Goal: Transaction & Acquisition: Purchase product/service

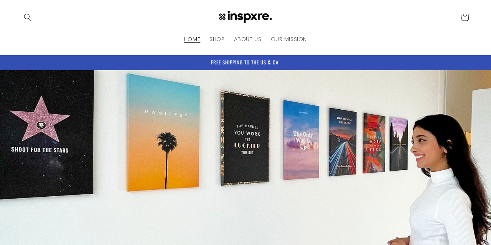
click at [356, 39] on header "HOME SHOP ABOUT US OUR MISSION Country/region [GEOGRAPHIC_DATA] | USD $ Search …" at bounding box center [245, 27] width 491 height 55
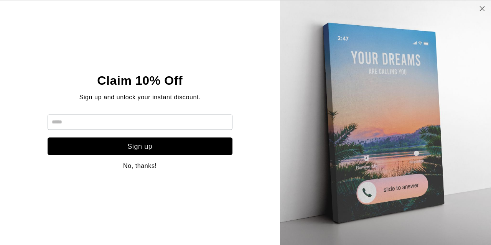
scroll to position [286, 0]
click at [479, 9] on icon at bounding box center [482, 8] width 7 height 6
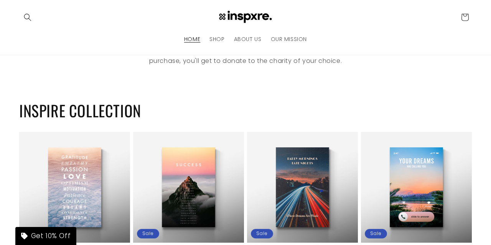
click at [313, 101] on h2 "INSPIRE COLLECTION" at bounding box center [245, 111] width 453 height 20
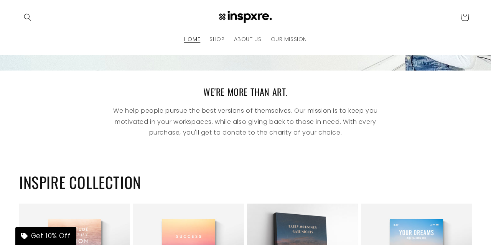
scroll to position [160, 0]
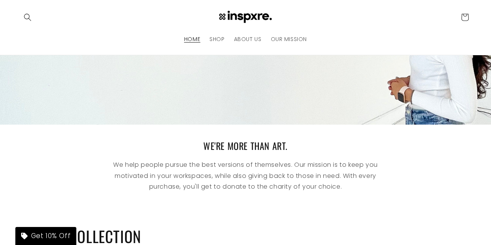
click at [315, 132] on div "WE'RE MORE THAN ART. We help people pursue the best versions of themselves. Our…" at bounding box center [245, 169] width 491 height 88
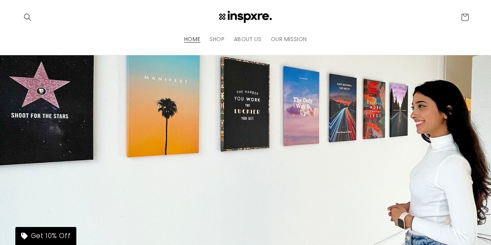
scroll to position [0, 0]
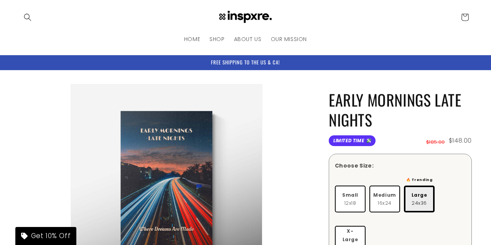
click at [300, 105] on li "Open media 1 in modal" at bounding box center [166, 180] width 294 height 192
click at [301, 95] on li "Open media 1 in modal" at bounding box center [166, 180] width 294 height 192
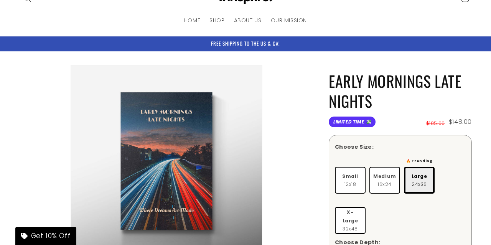
scroll to position [20, 0]
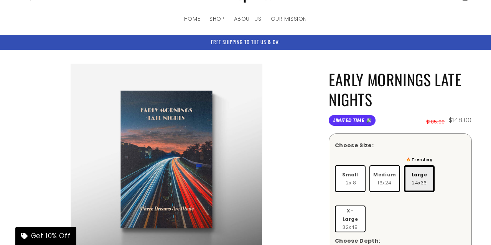
click at [303, 99] on li "Open media 1 in modal" at bounding box center [166, 160] width 294 height 192
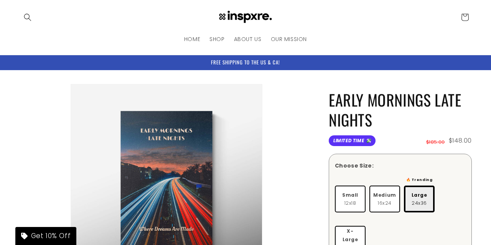
click at [298, 95] on li "Open media 1 in modal" at bounding box center [166, 180] width 294 height 192
click at [298, 106] on li "Open media 1 in modal" at bounding box center [166, 180] width 294 height 192
click at [310, 108] on li "Open media 1 in modal" at bounding box center [166, 180] width 294 height 192
click at [308, 106] on li "Open media 1 in modal" at bounding box center [166, 180] width 294 height 192
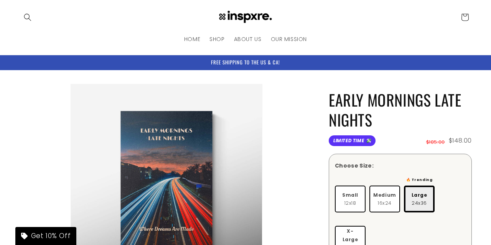
click at [302, 105] on li "Open media 1 in modal" at bounding box center [166, 180] width 294 height 192
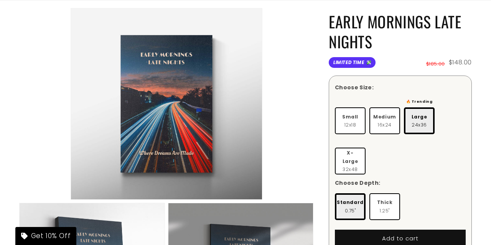
click at [301, 106] on li "Open media 1 in modal" at bounding box center [166, 104] width 294 height 192
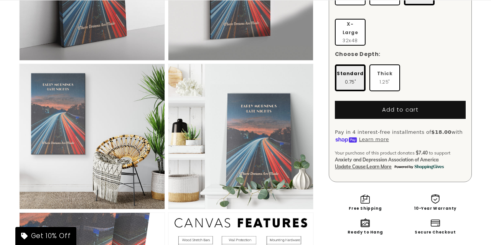
scroll to position [372, 0]
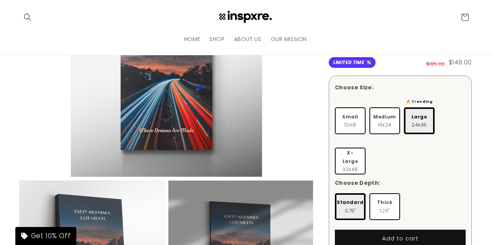
click at [286, 114] on li "Open media 1 in modal" at bounding box center [166, 81] width 294 height 192
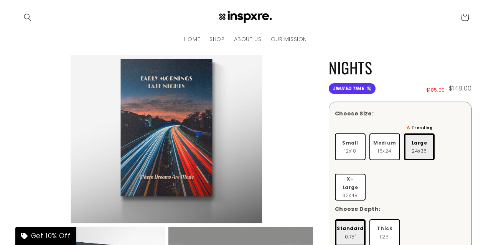
scroll to position [0, 0]
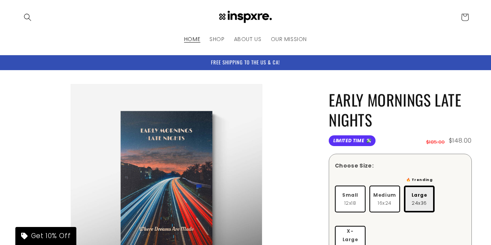
click at [197, 38] on span "HOME" at bounding box center [192, 39] width 16 height 7
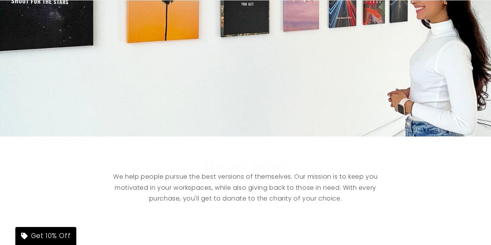
scroll to position [187, 0]
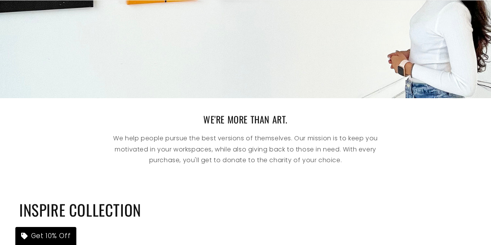
click at [229, 119] on h2 "WE'RE MORE THAN ART." at bounding box center [245, 120] width 299 height 12
drag, startPoint x: 198, startPoint y: 119, endPoint x: 255, endPoint y: 141, distance: 60.0
click at [248, 132] on div "WE'RE MORE THAN ART. We help people pursue the best versions of themselves. Our…" at bounding box center [245, 140] width 299 height 53
click at [246, 160] on p "We help people pursue the best versions of themselves. Our mission is to keep y…" at bounding box center [245, 149] width 299 height 33
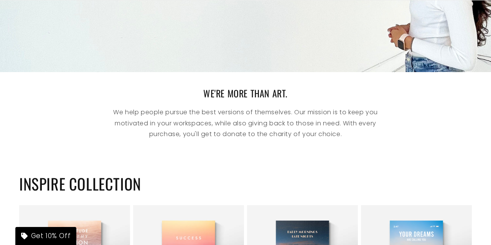
scroll to position [253, 0]
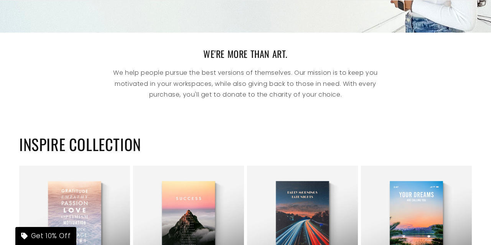
drag, startPoint x: 168, startPoint y: 75, endPoint x: 213, endPoint y: 106, distance: 53.9
click at [202, 96] on p "We help people pursue the best versions of themselves. Our mission is to keep y…" at bounding box center [245, 84] width 299 height 33
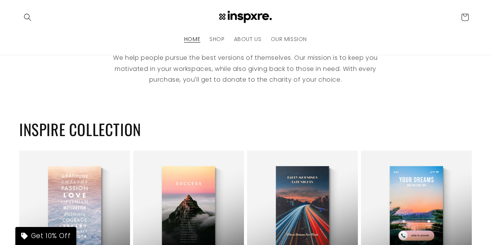
click at [303, 123] on h2 "INSPIRE COLLECTION" at bounding box center [245, 129] width 453 height 20
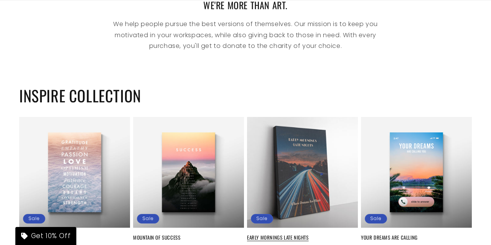
scroll to position [432, 0]
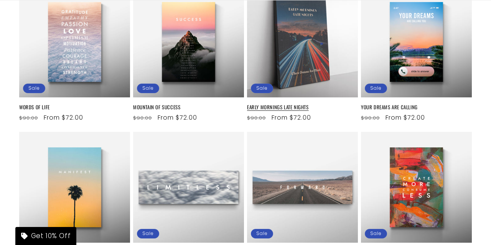
click at [301, 111] on link "EARLY MORNINGS LATE NIGHTS" at bounding box center [302, 107] width 111 height 7
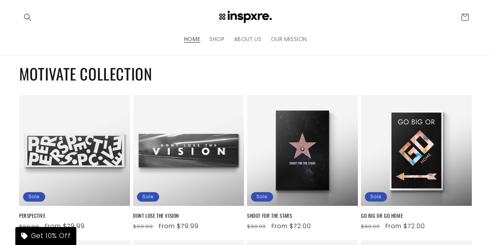
scroll to position [832, 0]
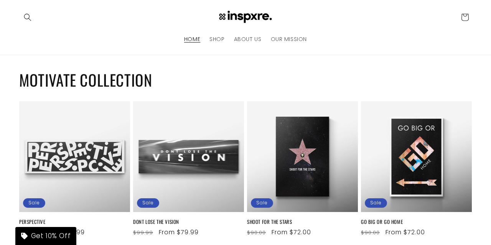
click at [309, 91] on div "MOTIVATE COLLECTION PERSPECTIVE Sale PERSPECTIVE Regular price From $79.99 Regu…" at bounding box center [245, 240] width 491 height 369
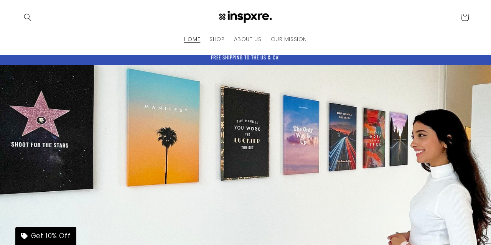
scroll to position [0, 0]
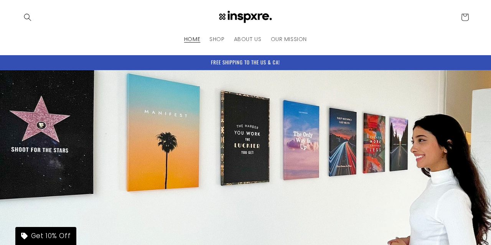
click at [328, 45] on header "HOME SHOP ABOUT US OUR MISSION Country/region [GEOGRAPHIC_DATA] | USD $ Search …" at bounding box center [245, 27] width 491 height 55
click at [338, 41] on header "HOME SHOP ABOUT US OUR MISSION Country/region [GEOGRAPHIC_DATA] | USD $ Search …" at bounding box center [245, 27] width 491 height 55
click at [342, 41] on header "HOME SHOP ABOUT US OUR MISSION Country/region [GEOGRAPHIC_DATA] | USD $ Search …" at bounding box center [245, 27] width 491 height 55
click at [317, 28] on header "HOME SHOP ABOUT US OUR MISSION Country/region [GEOGRAPHIC_DATA] | USD $ Search …" at bounding box center [245, 27] width 491 height 55
click at [345, 36] on header "HOME SHOP ABOUT US OUR MISSION Country/region [GEOGRAPHIC_DATA] | USD $ Search …" at bounding box center [245, 27] width 491 height 55
